Goal: Information Seeking & Learning: Learn about a topic

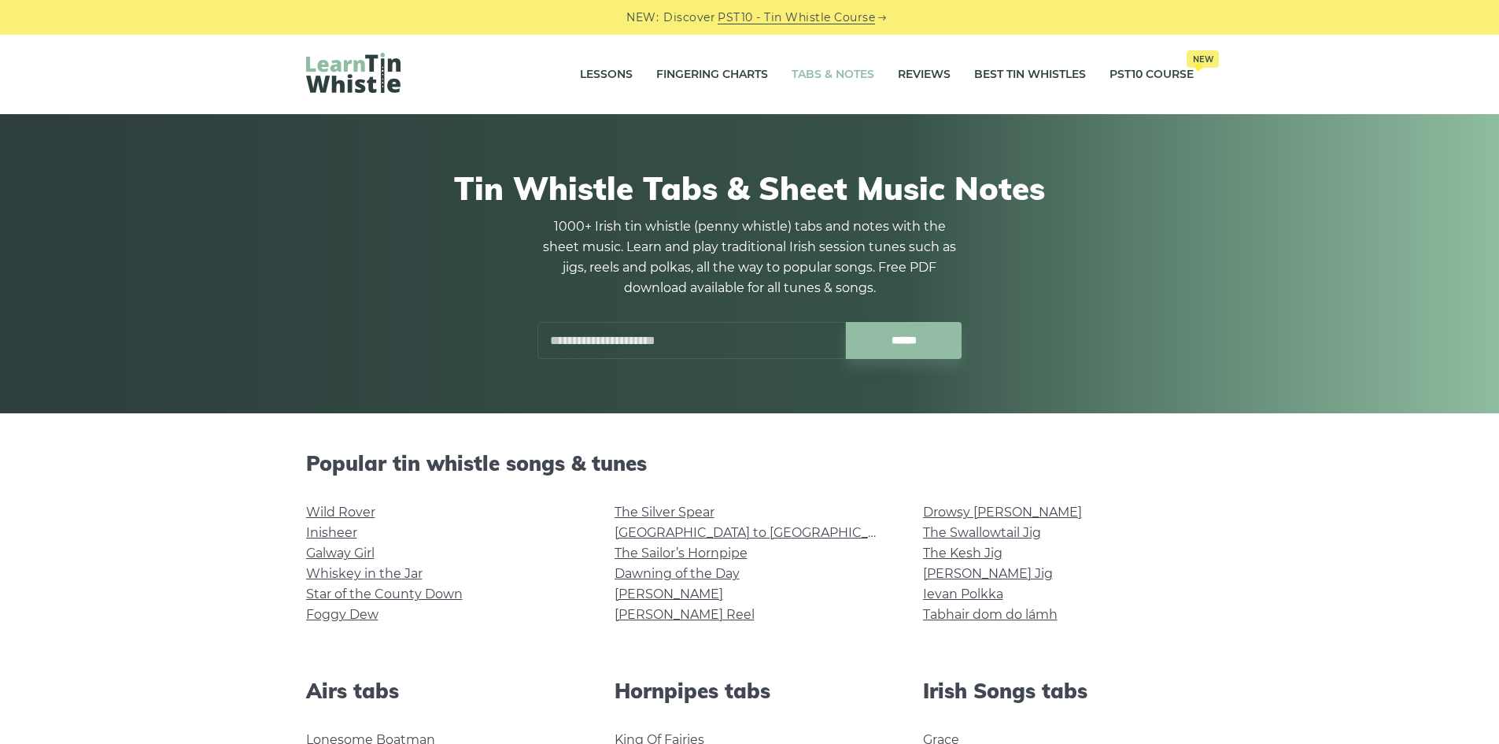
click at [847, 73] on link "Tabs & Notes" at bounding box center [833, 74] width 83 height 39
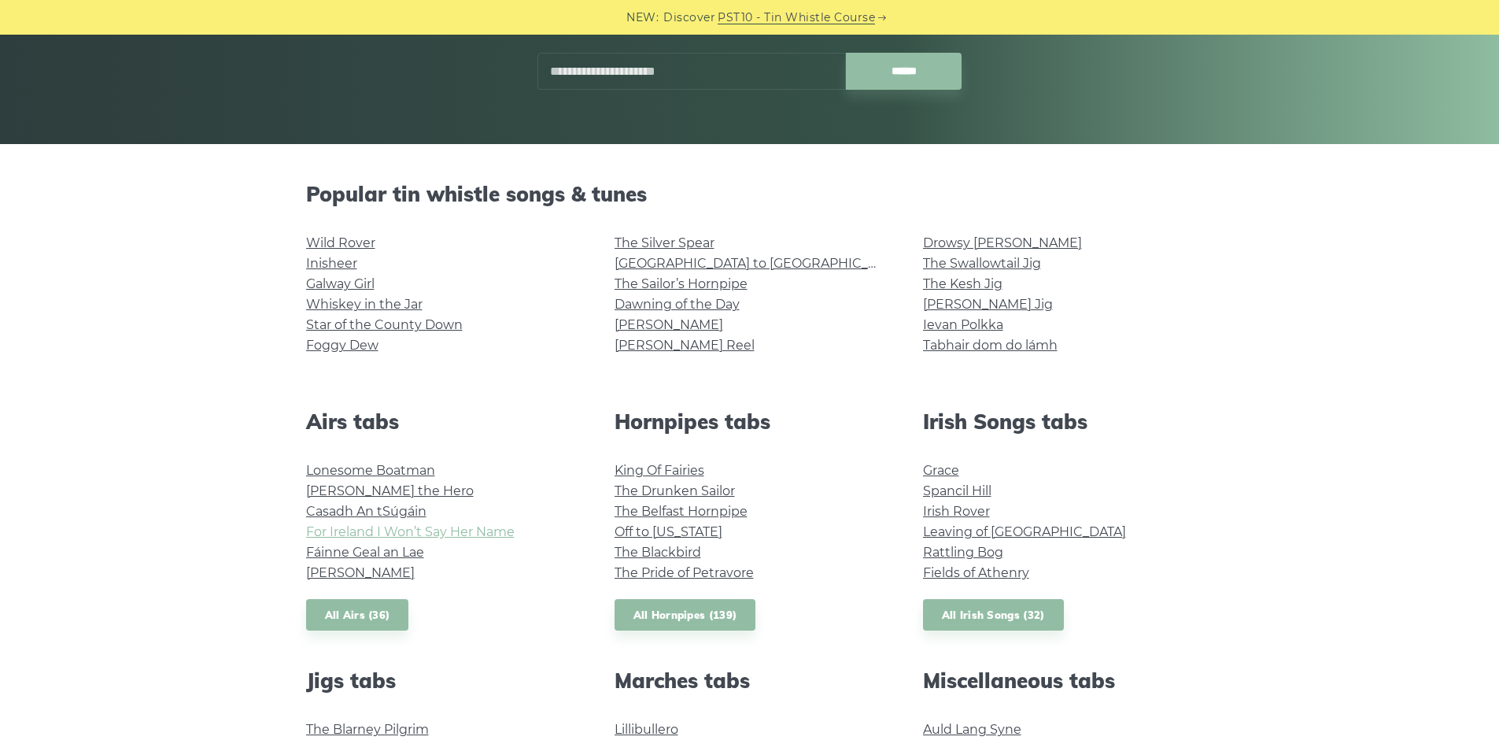
scroll to position [79, 0]
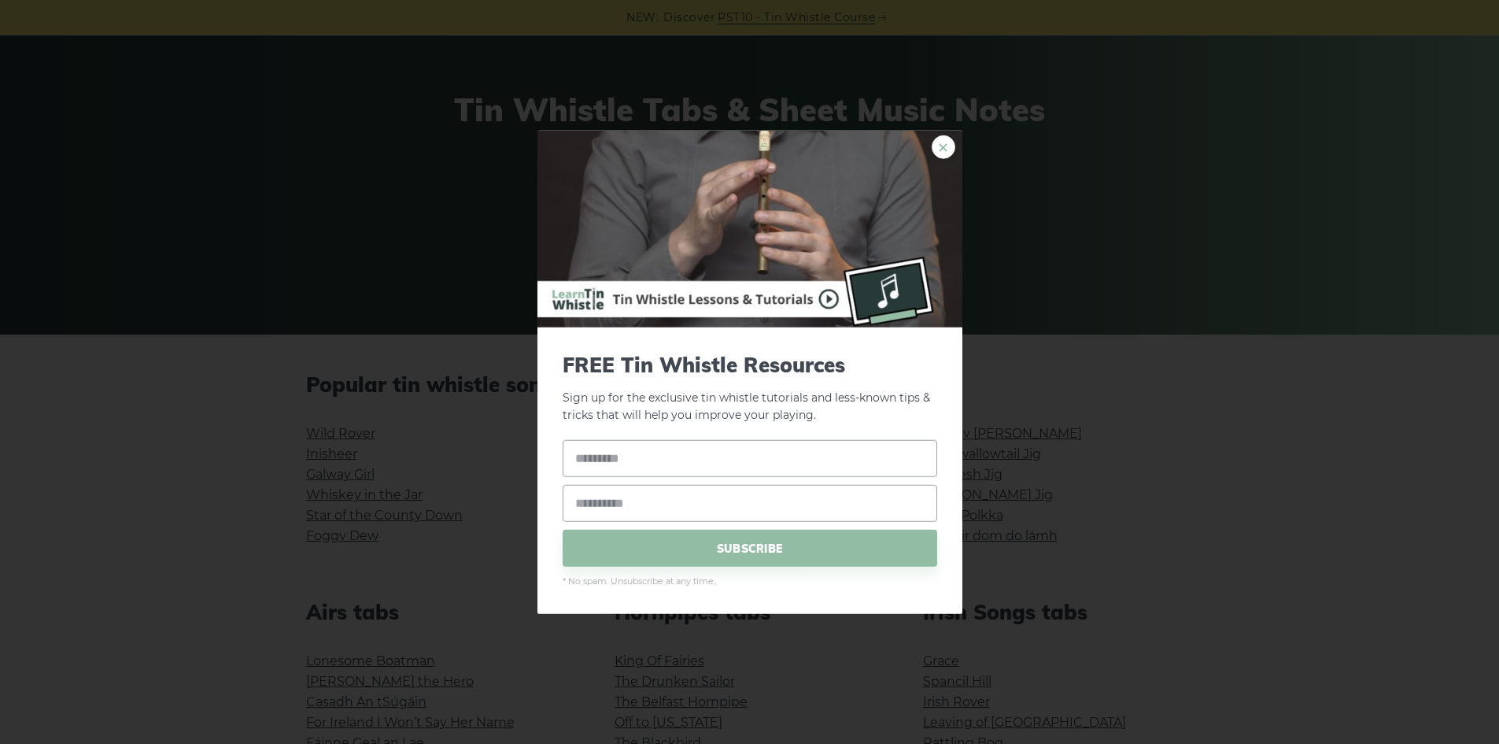
click at [944, 152] on link "×" at bounding box center [944, 147] width 24 height 24
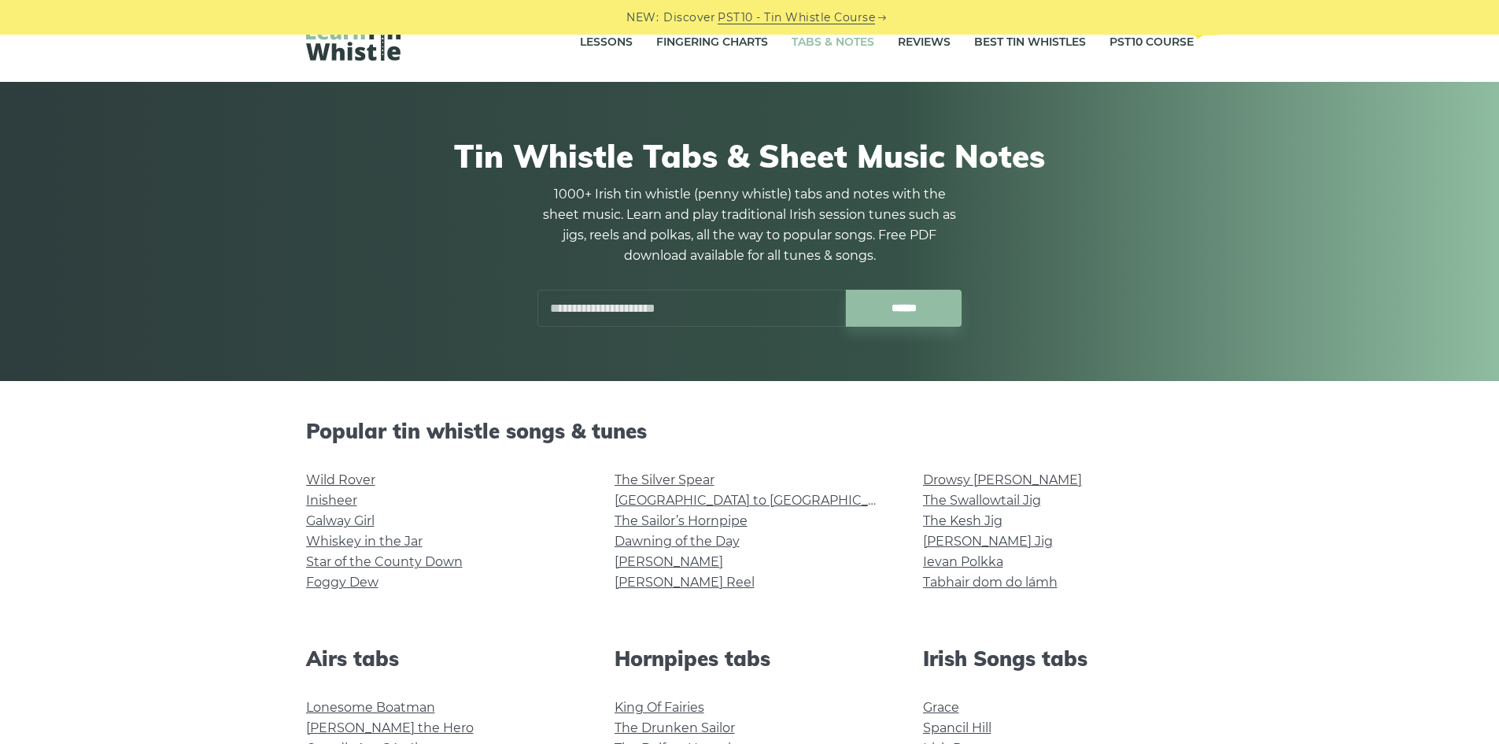
scroll to position [315, 0]
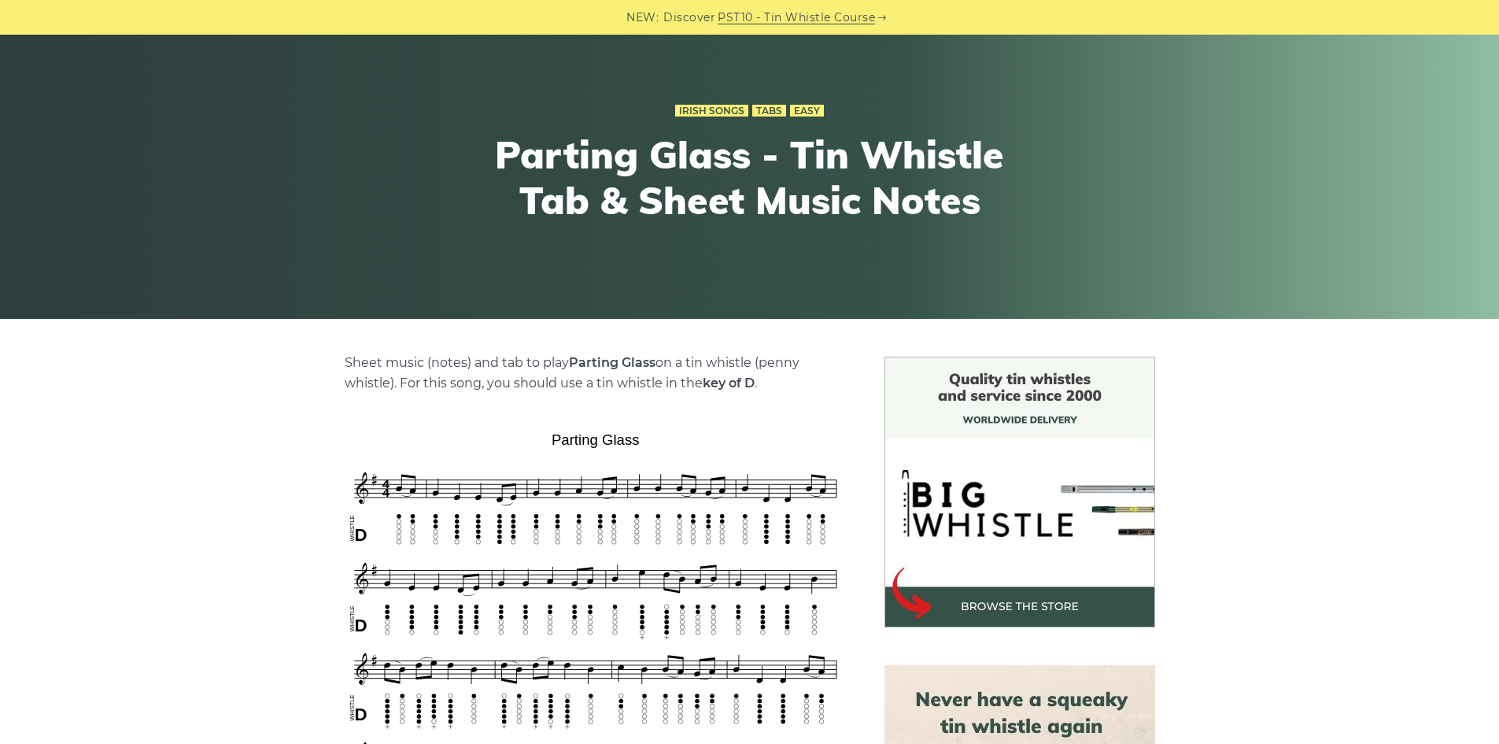
scroll to position [315, 0]
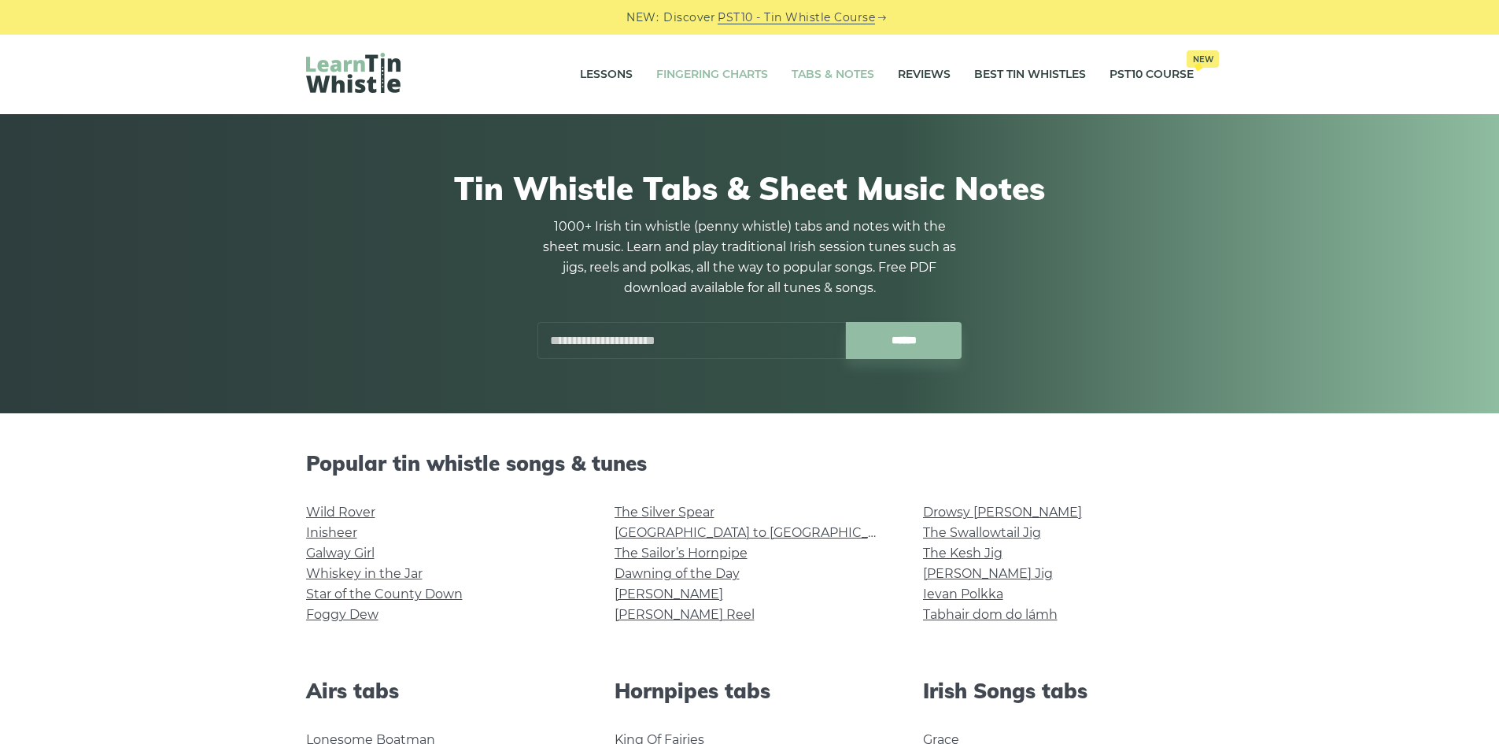
click at [699, 80] on link "Fingering Charts" at bounding box center [712, 74] width 112 height 39
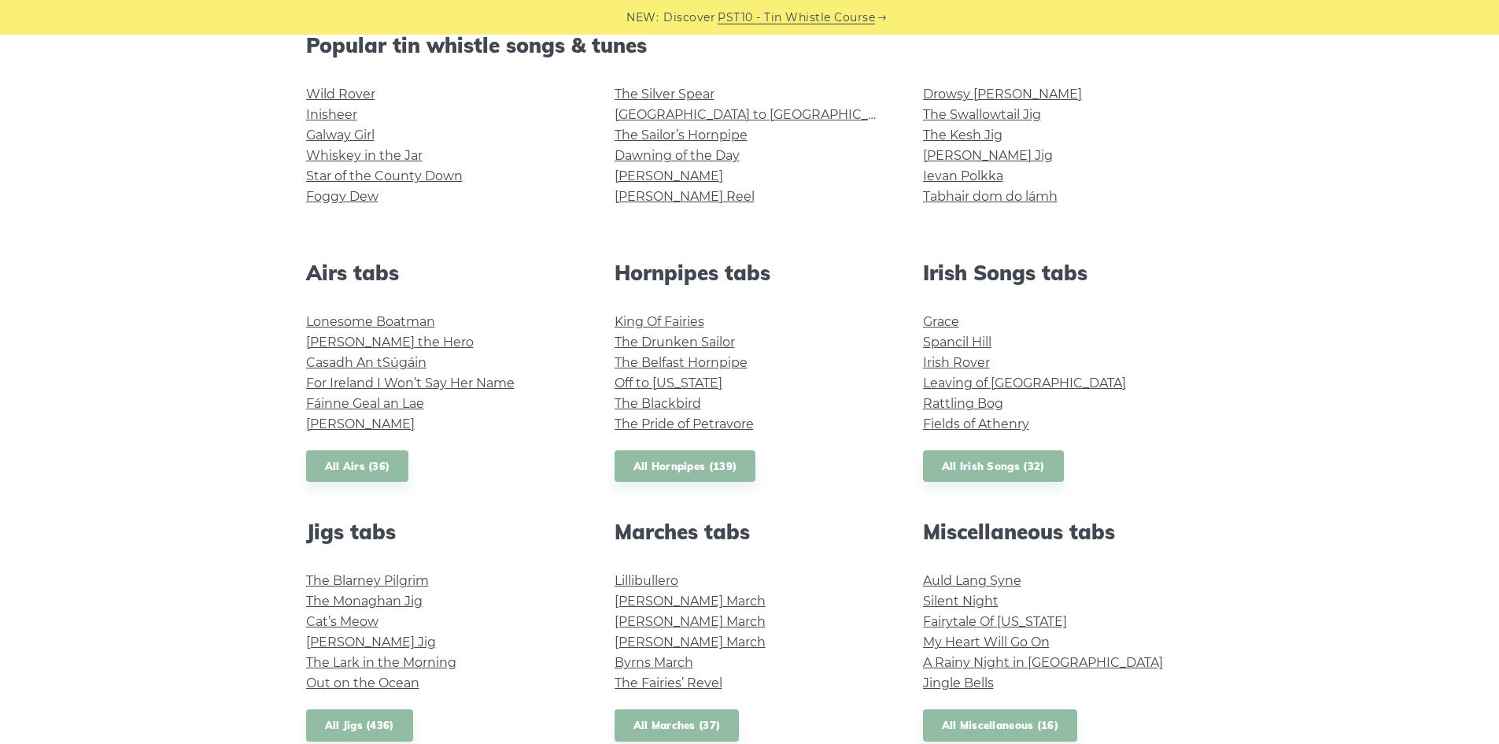
scroll to position [630, 0]
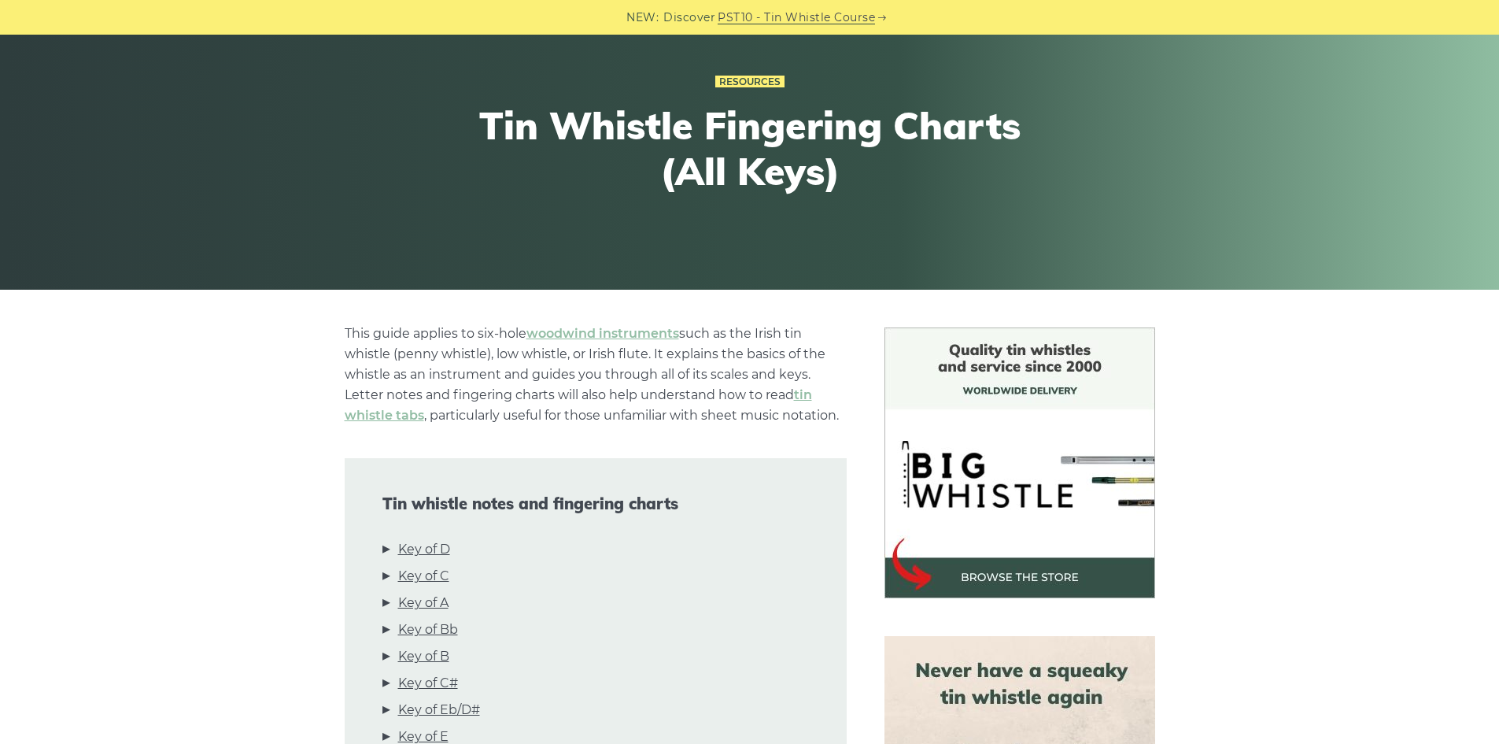
scroll to position [315, 0]
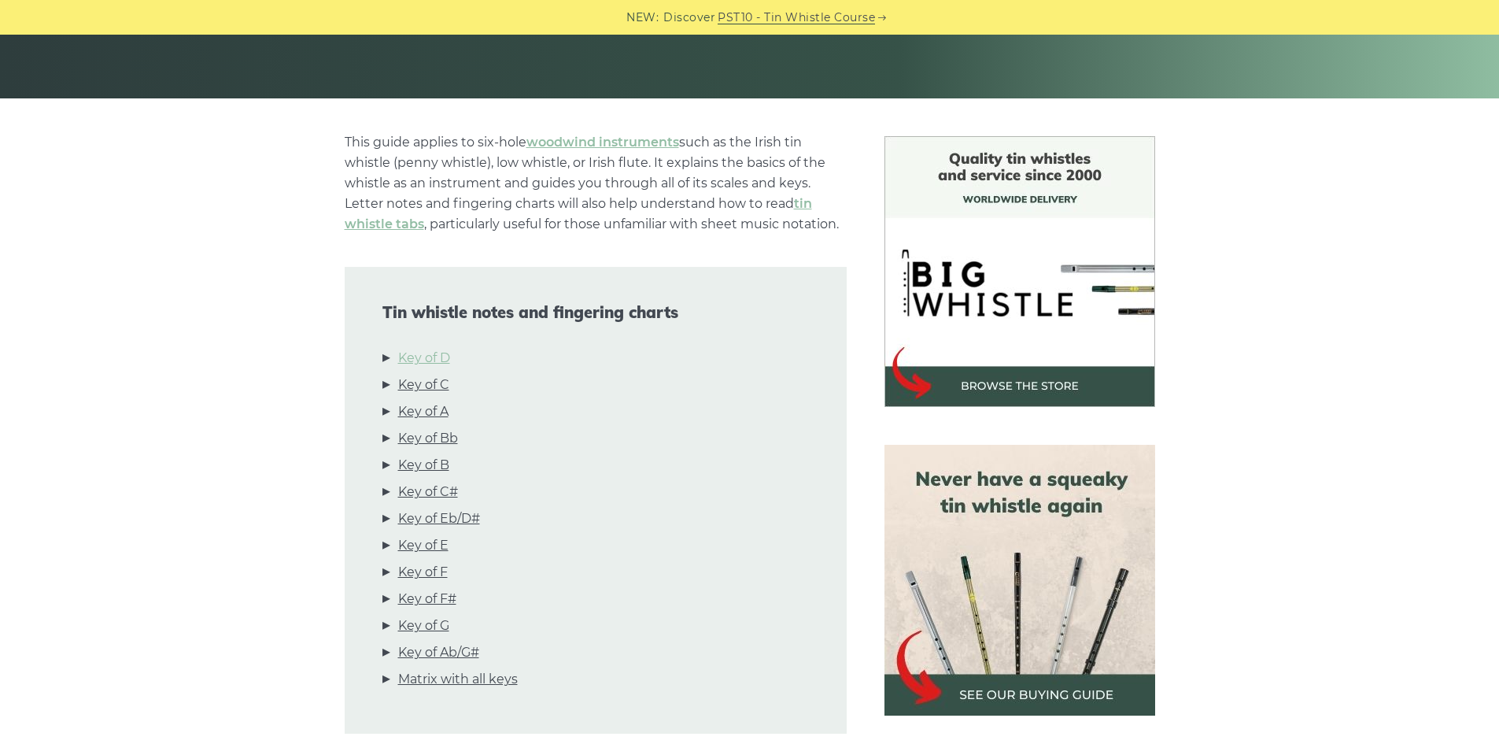
click at [441, 351] on link "Key of D" at bounding box center [424, 358] width 52 height 20
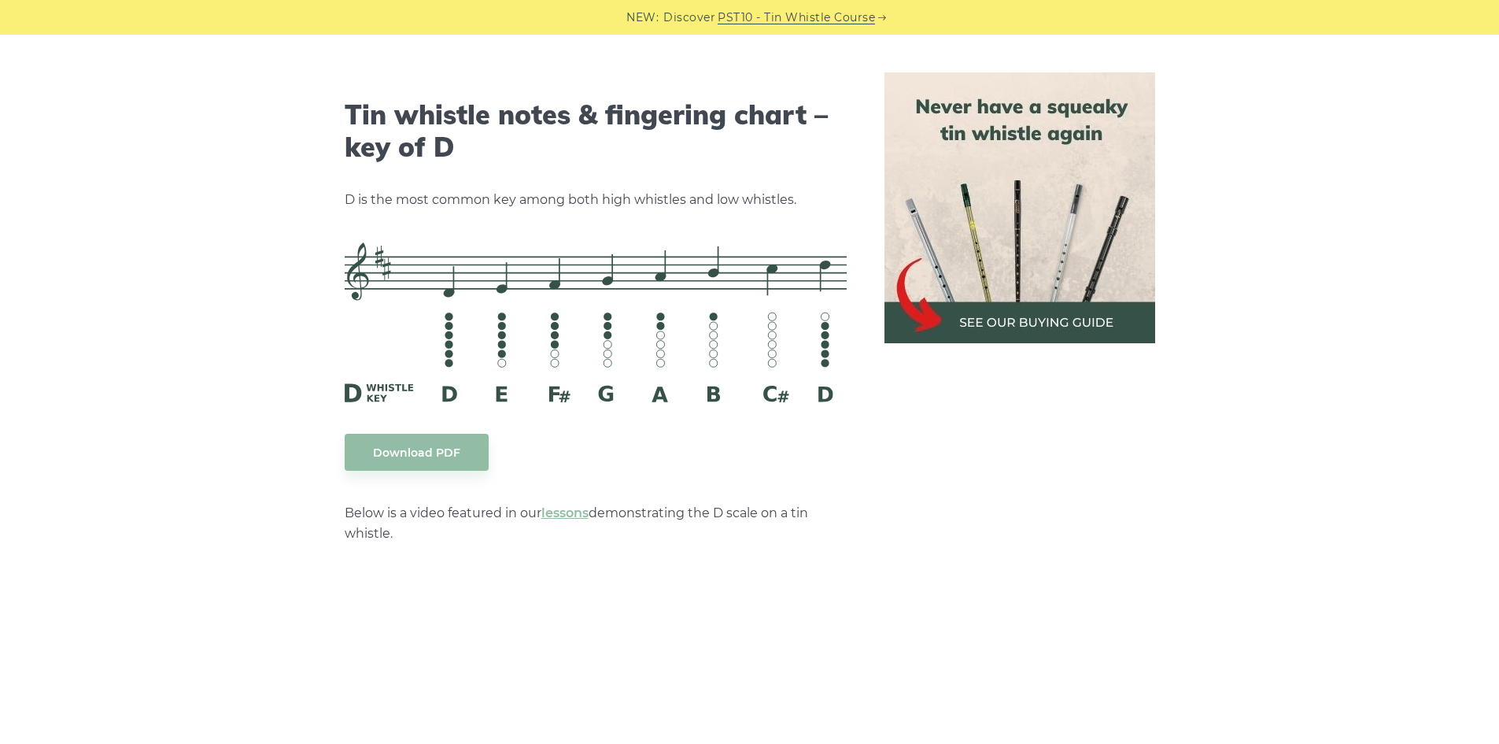
scroll to position [2452, 0]
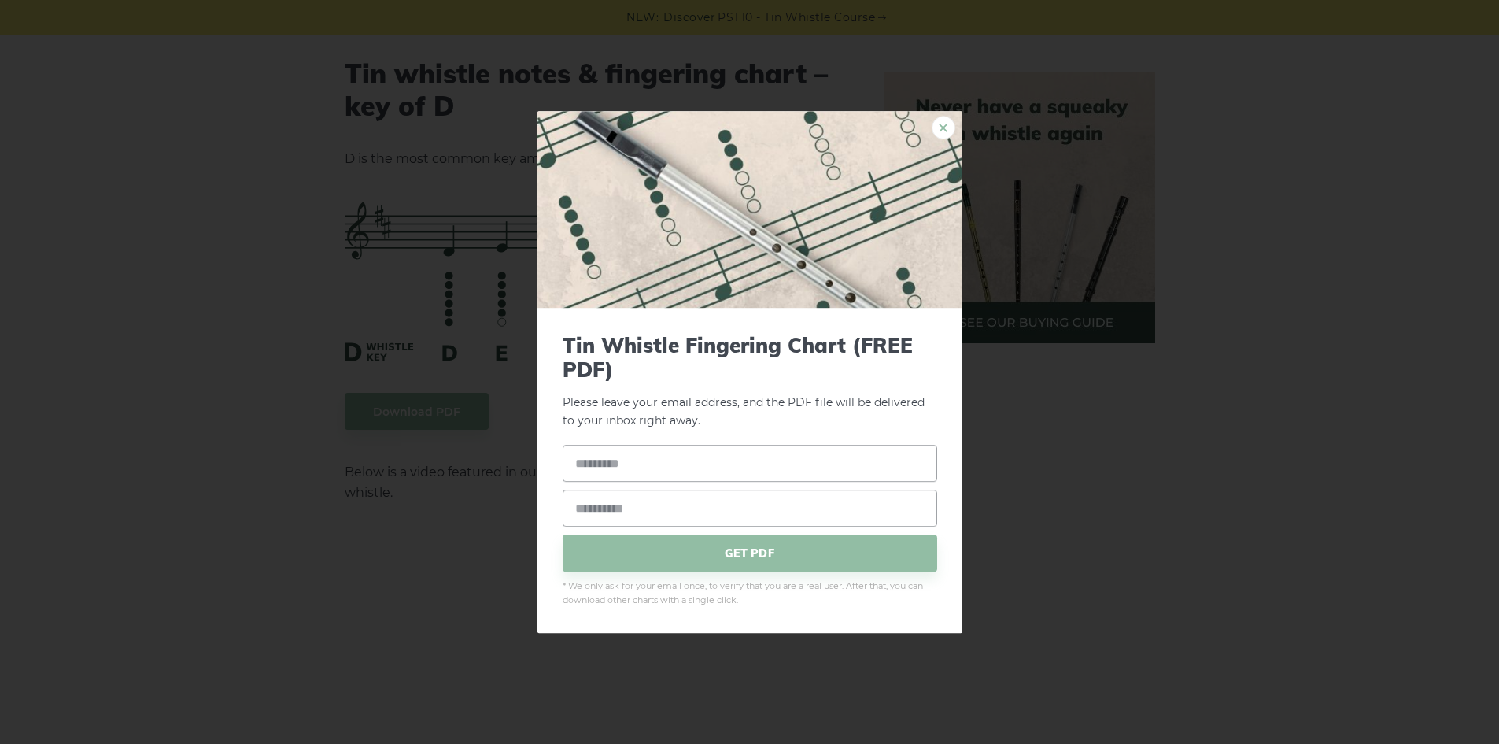
click at [937, 125] on link "×" at bounding box center [944, 128] width 24 height 24
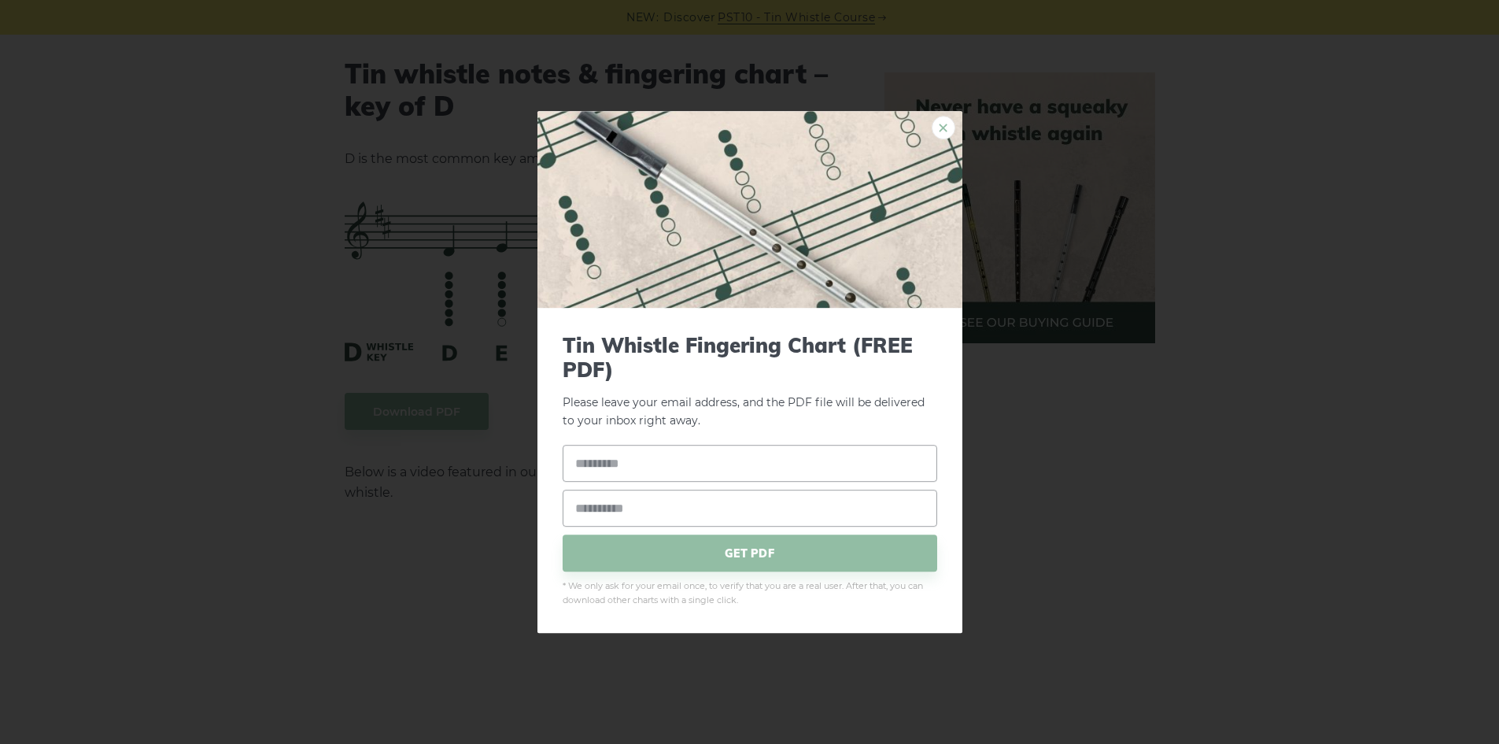
click at [939, 127] on link "×" at bounding box center [944, 128] width 24 height 24
click at [939, 131] on link "×" at bounding box center [944, 128] width 24 height 24
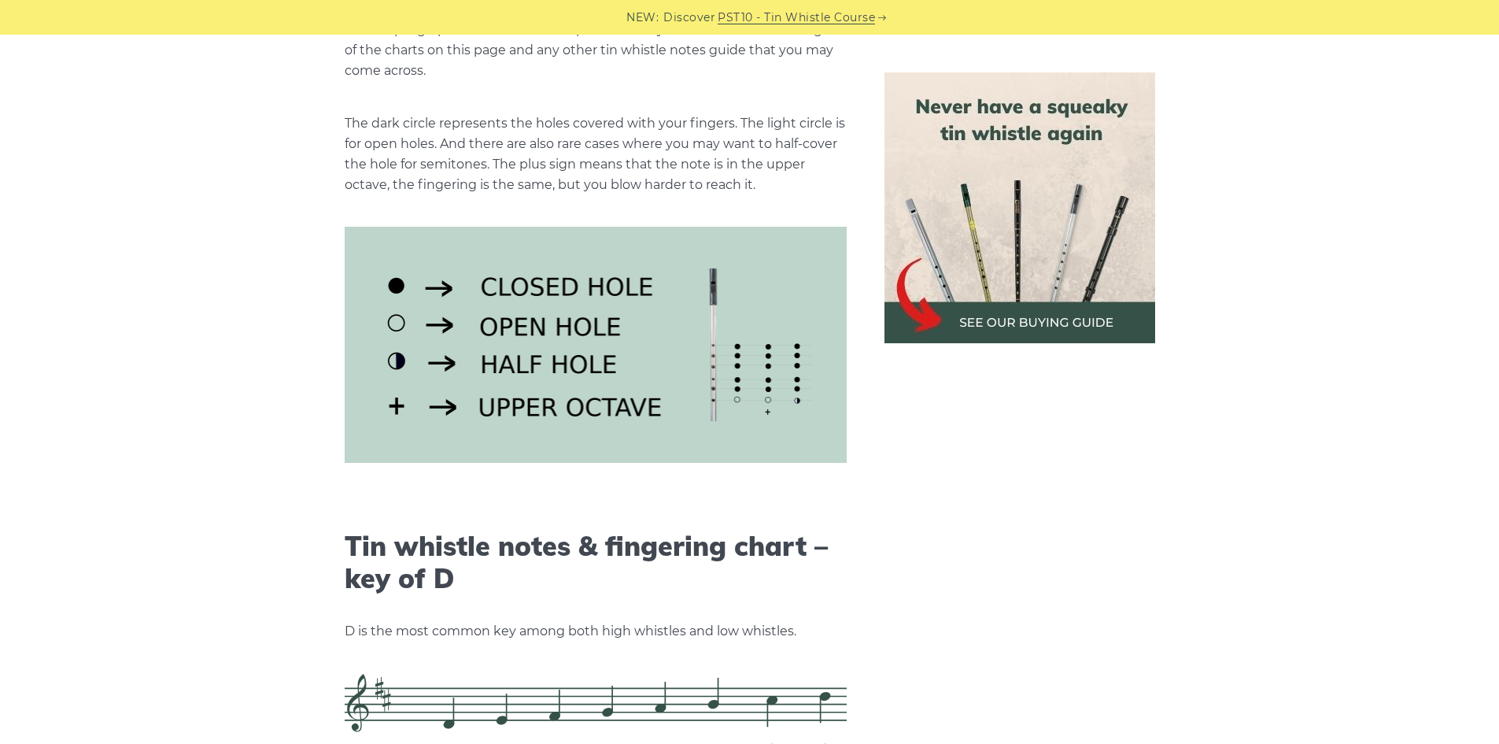
scroll to position [2295, 0]
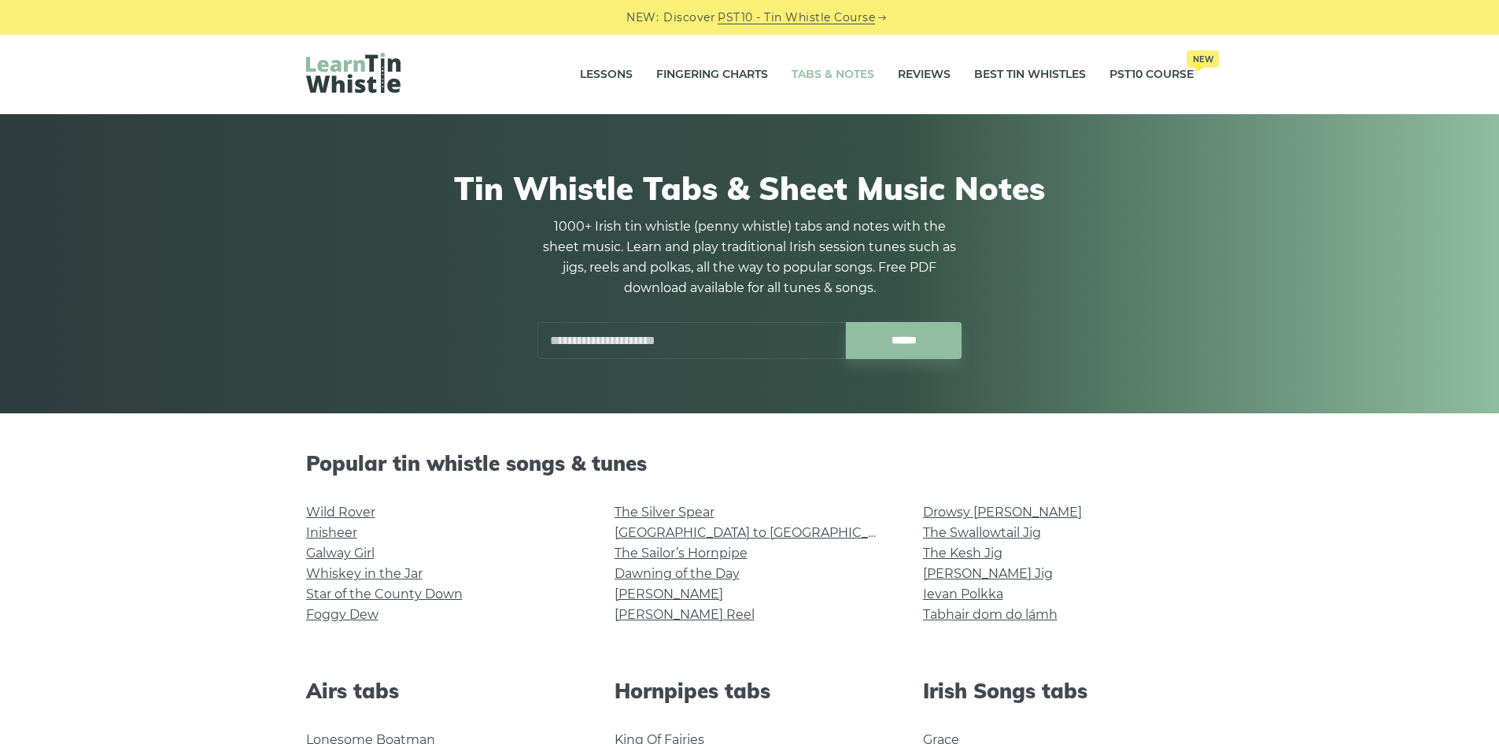
paste input "**********"
type input "**********"
